Goal: Information Seeking & Learning: Learn about a topic

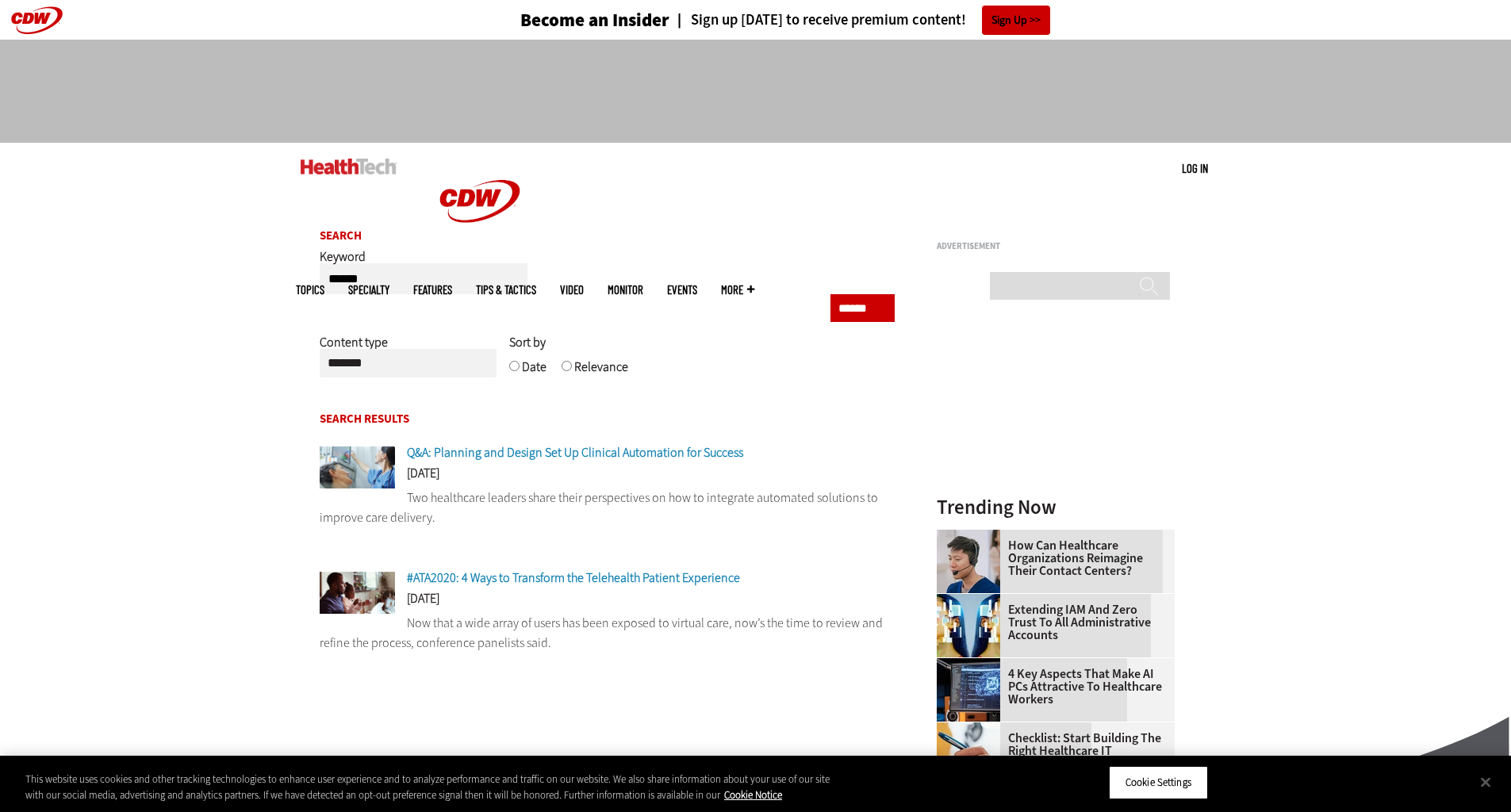
click at [557, 460] on span "Q&A: Planning and Design Set Up Clinical Automation for Success" at bounding box center [574, 452] width 336 height 16
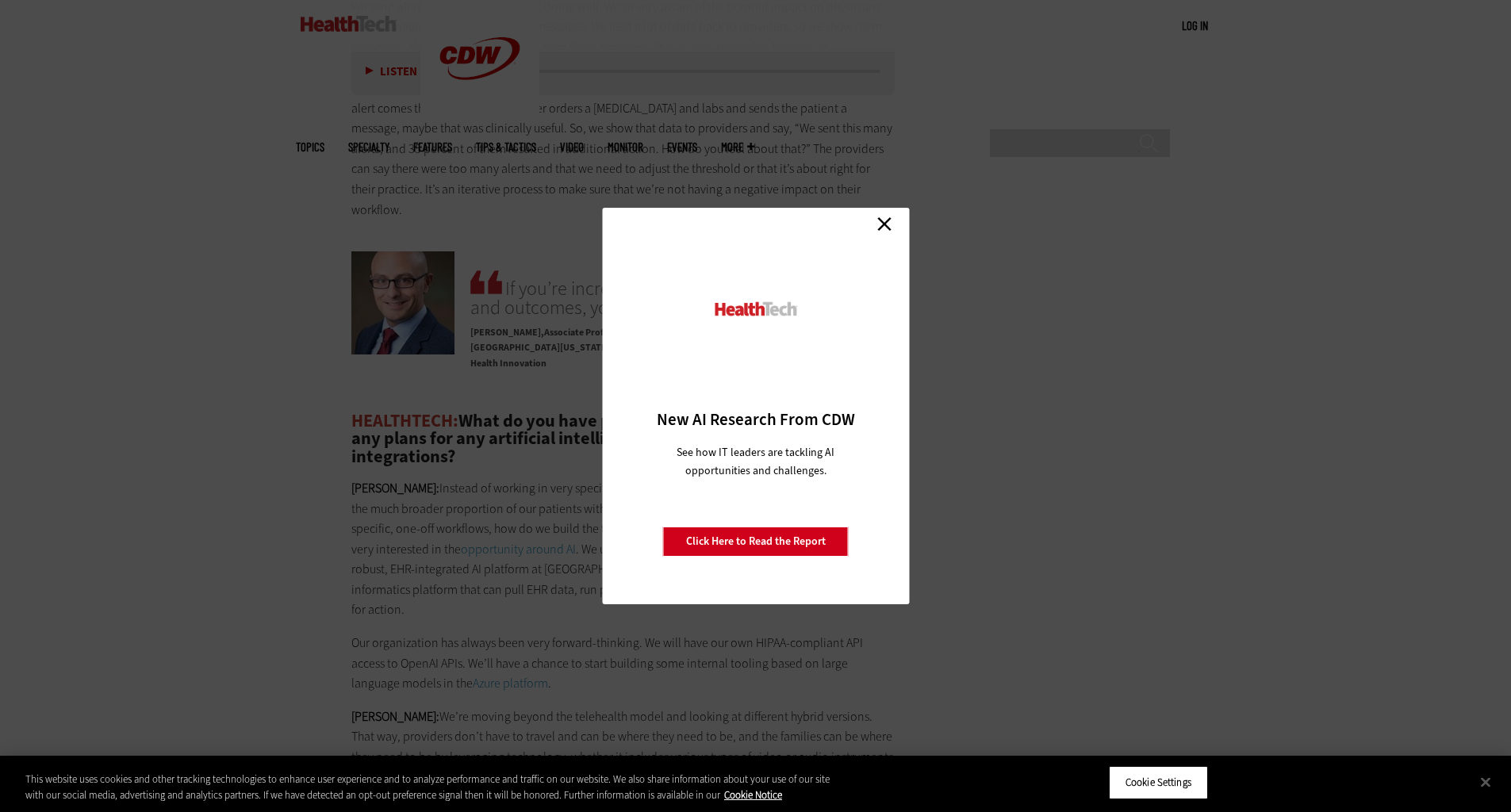
scroll to position [3252, 0]
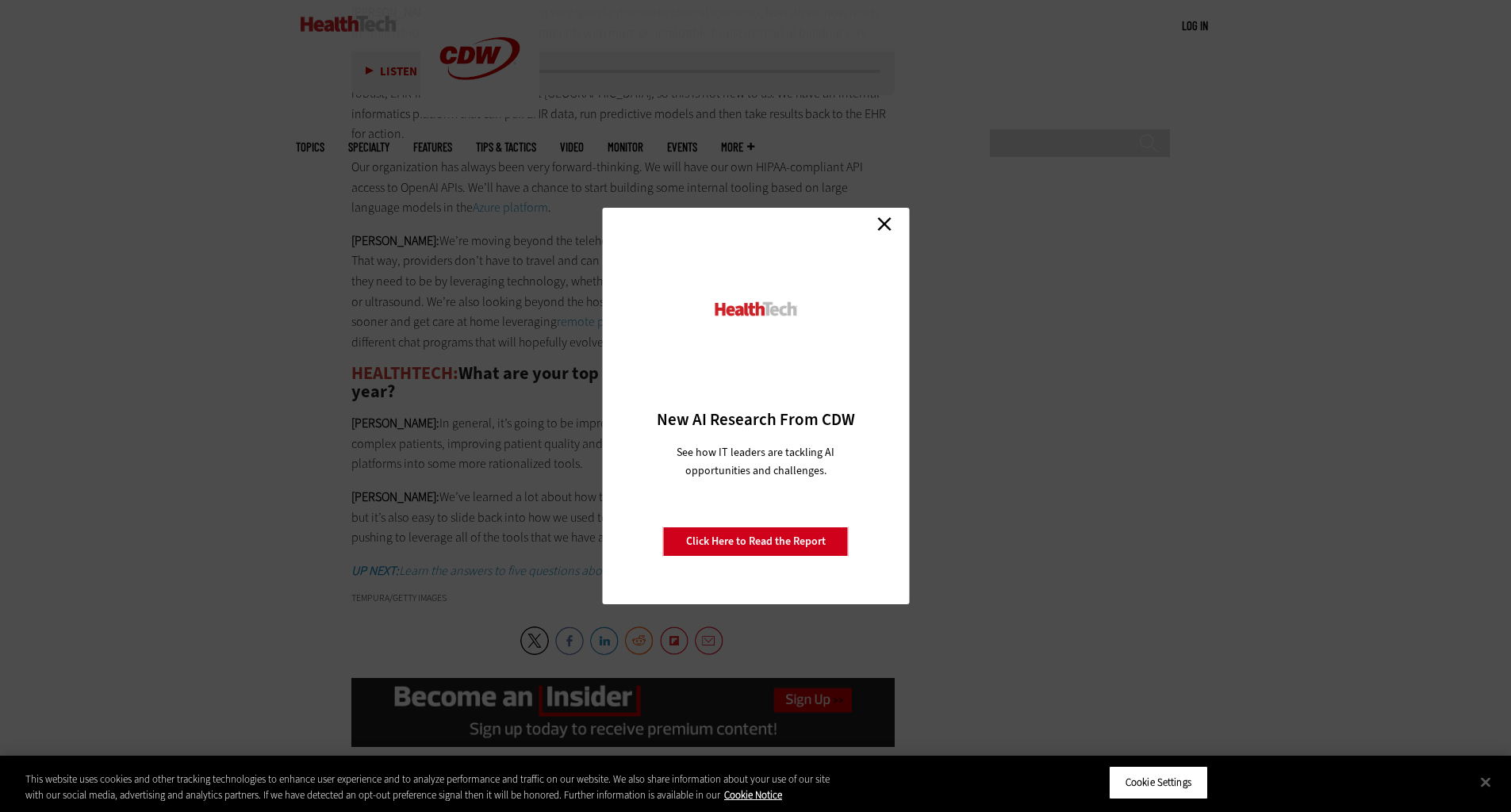
click at [890, 226] on link "Close" at bounding box center [884, 223] width 24 height 24
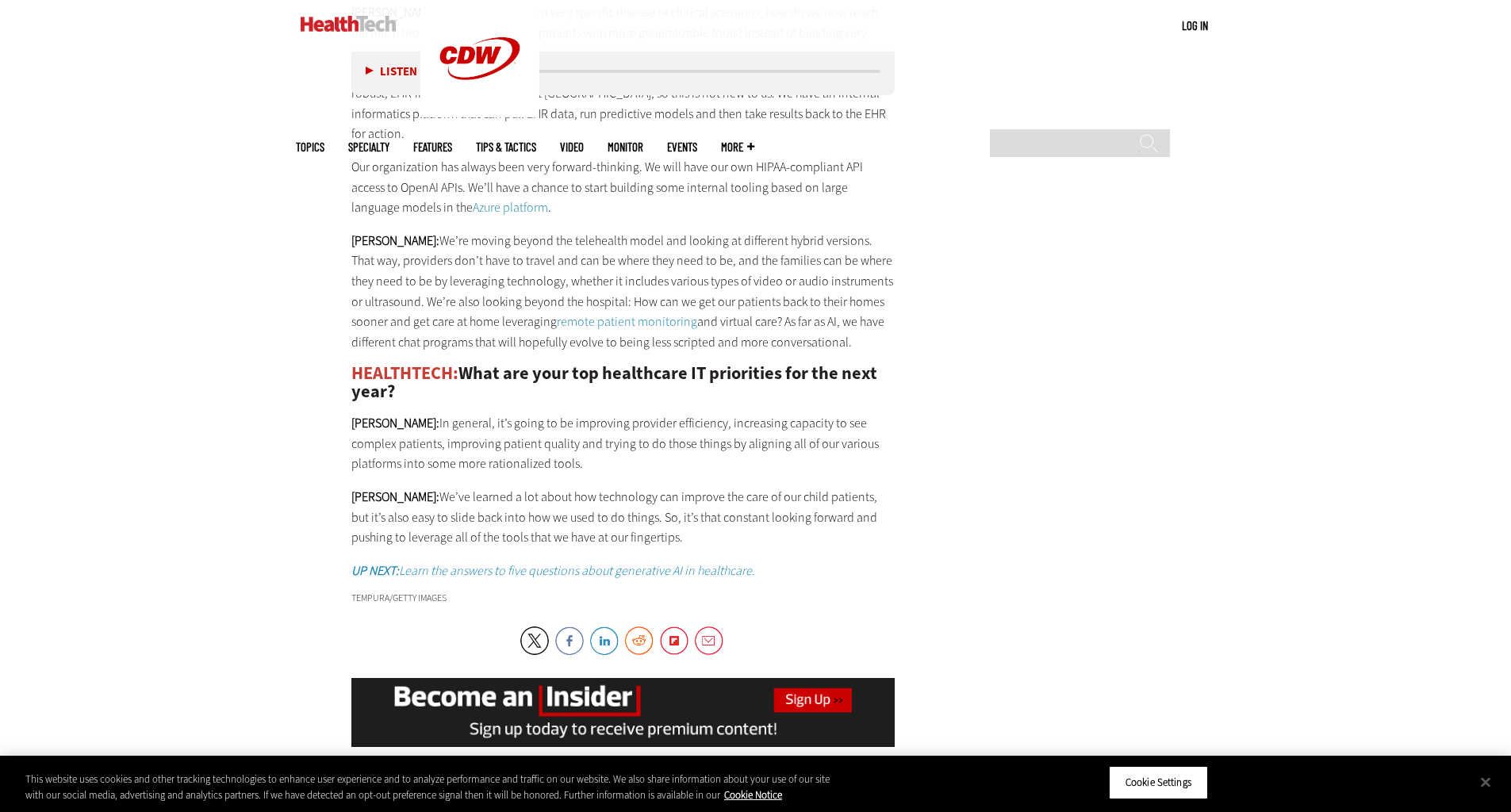
scroll to position [2934, 0]
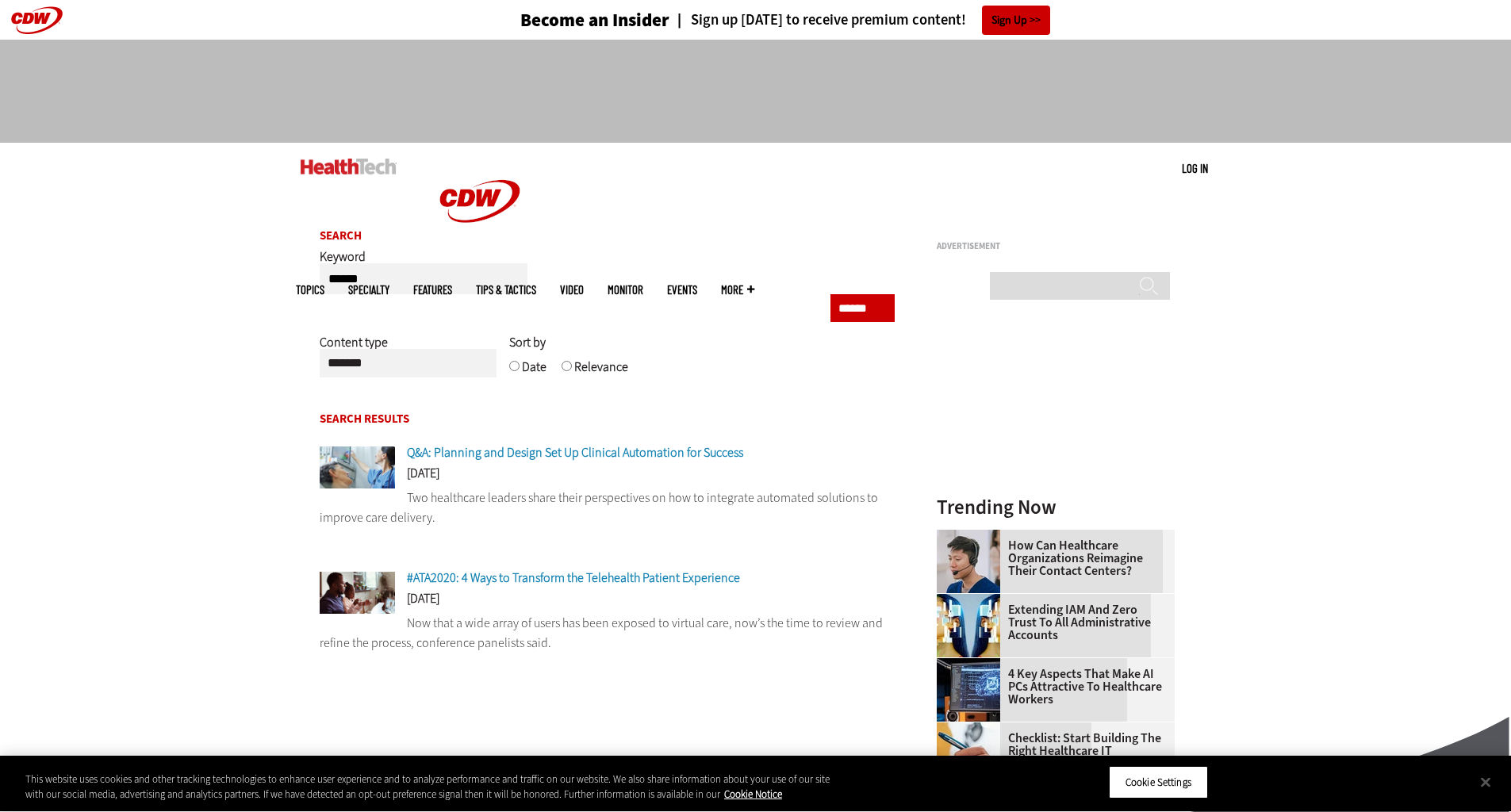
click at [555, 579] on span "#ATA2020: 4 Ways to Transform the Telehealth Patient Experience" at bounding box center [573, 577] width 333 height 16
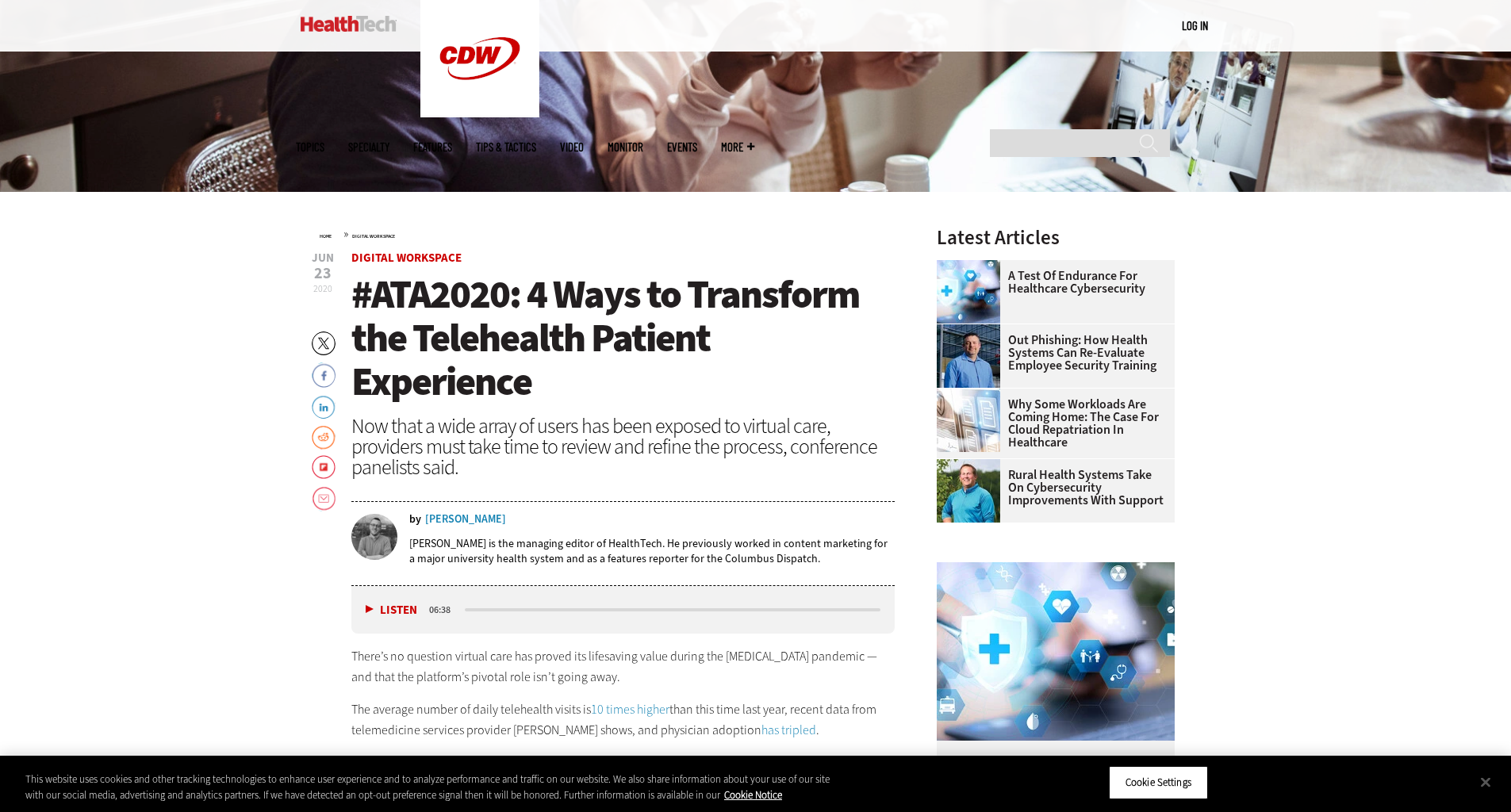
scroll to position [873, 0]
